Goal: Task Accomplishment & Management: Manage account settings

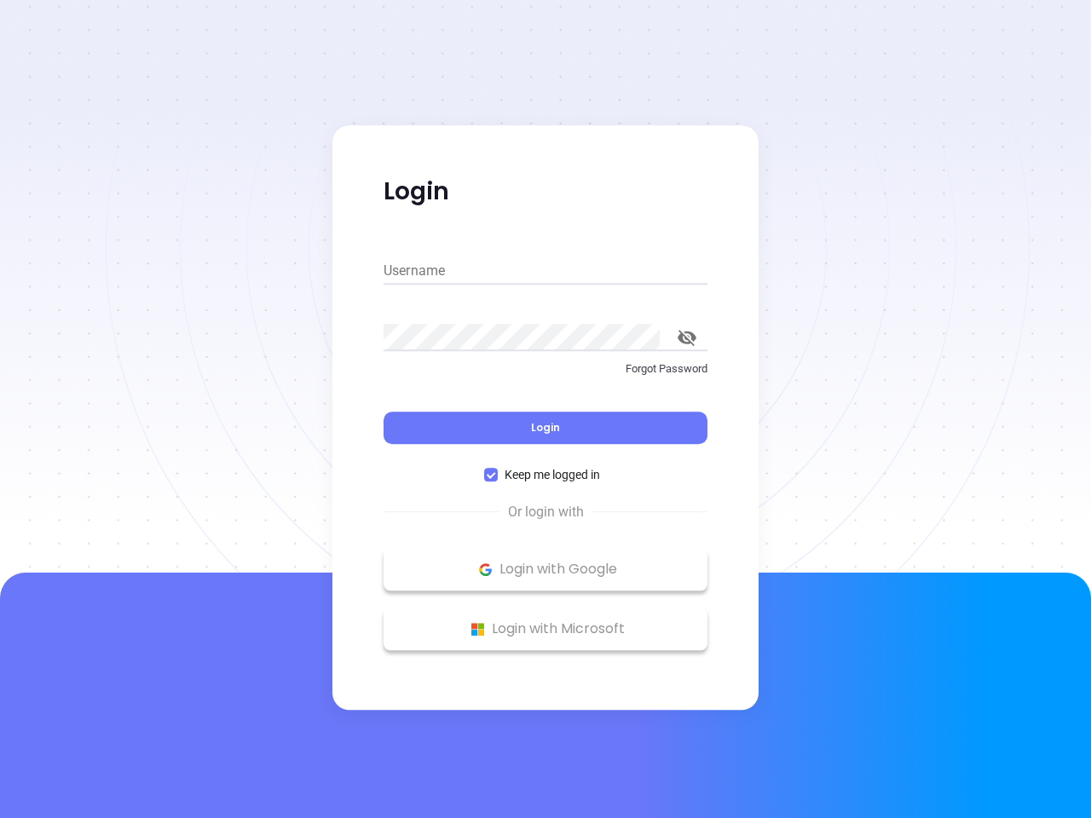
click at [545, 409] on div "Login" at bounding box center [545, 417] width 324 height 53
click at [545, 271] on input "Username" at bounding box center [545, 270] width 324 height 27
click at [687, 337] on icon "toggle password visibility" at bounding box center [686, 338] width 19 height 16
click at [545, 428] on span "Login" at bounding box center [545, 427] width 29 height 14
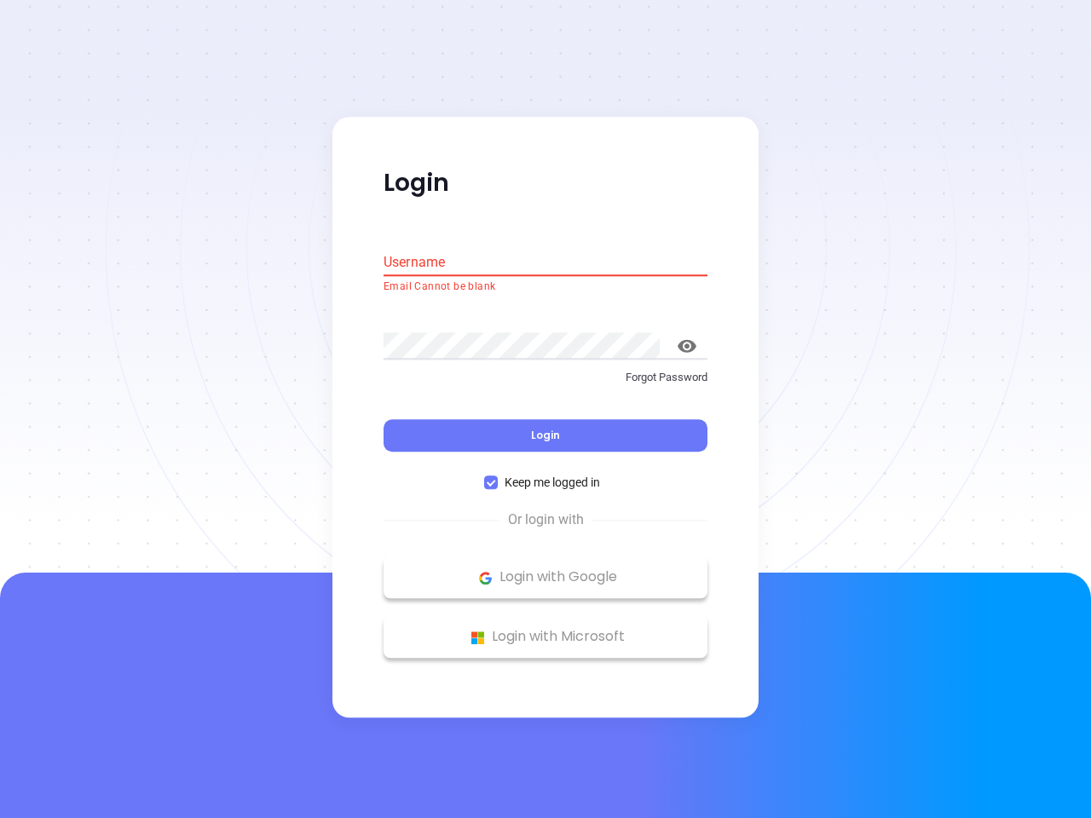
click at [545, 475] on span "Keep me logged in" at bounding box center [552, 483] width 109 height 19
click at [498, 476] on input "Keep me logged in" at bounding box center [491, 483] width 14 height 14
checkbox input "false"
click at [545, 569] on p "Login with Google" at bounding box center [545, 578] width 307 height 26
click at [545, 629] on p "Login with Microsoft" at bounding box center [545, 638] width 307 height 26
